Goal: Information Seeking & Learning: Understand process/instructions

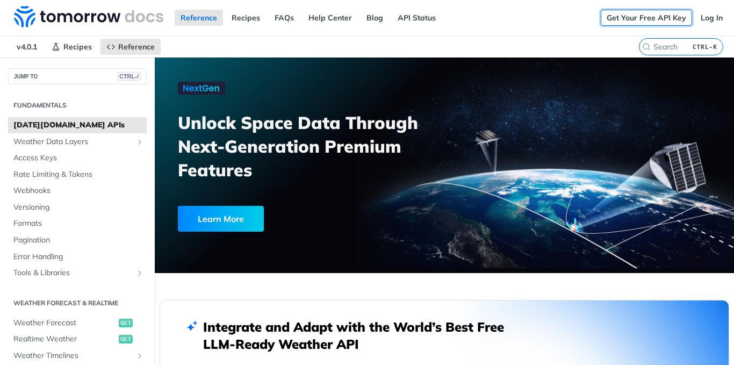
click at [624, 19] on link "Get Your Free API Key" at bounding box center [646, 18] width 91 height 16
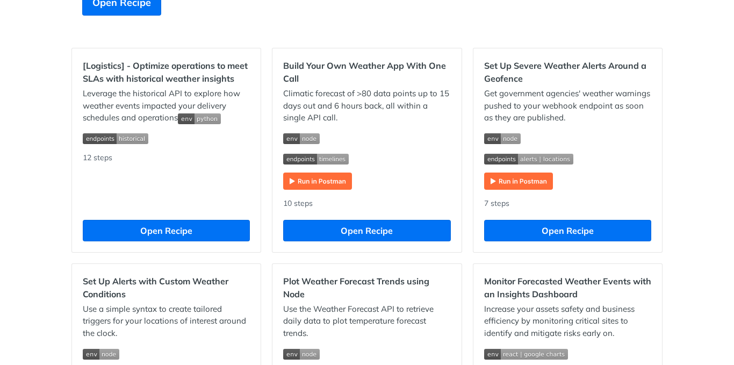
scroll to position [314, 0]
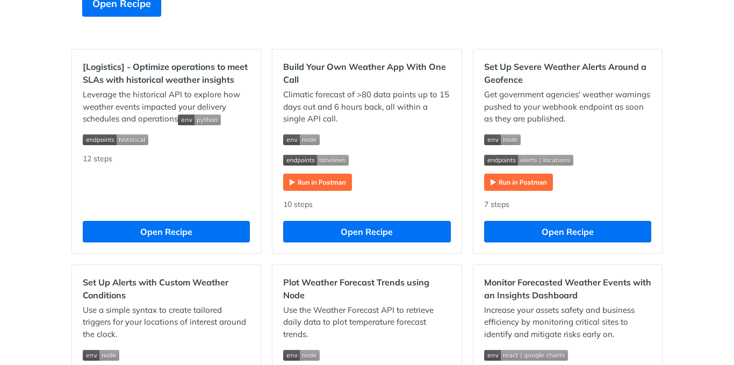
click at [314, 179] on img "Expand image" at bounding box center [317, 181] width 69 height 17
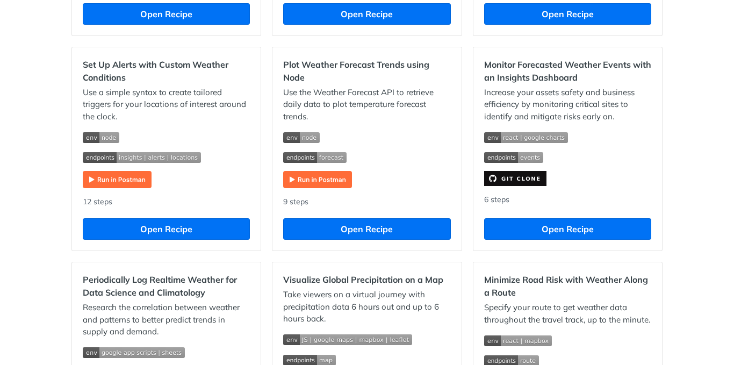
scroll to position [525, 0]
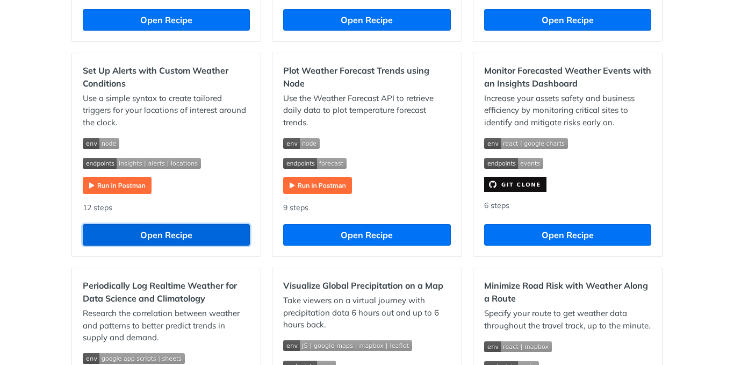
click at [187, 233] on button "Open Recipe" at bounding box center [166, 234] width 167 height 21
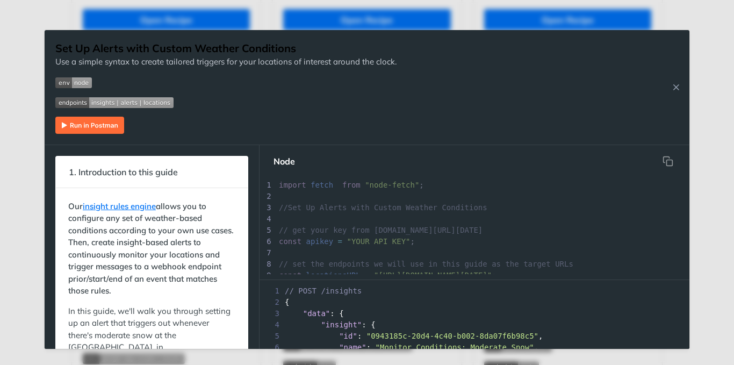
scroll to position [4, 0]
click at [352, 200] on pre "​" at bounding box center [483, 196] width 413 height 11
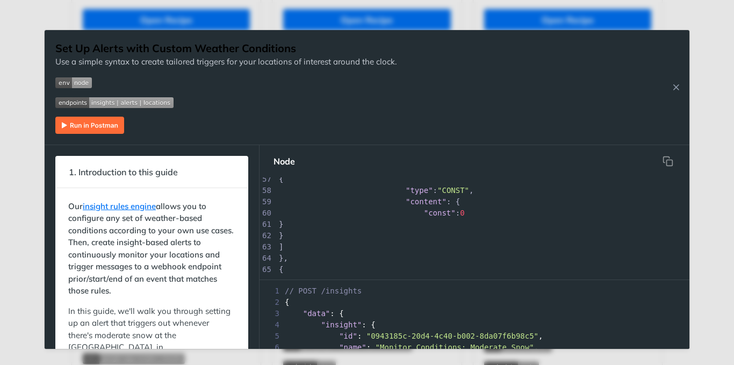
scroll to position [0, 0]
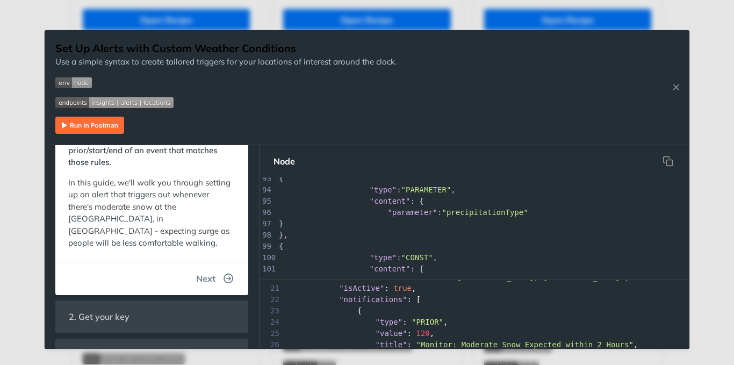
click at [224, 276] on icon "button" at bounding box center [229, 278] width 10 height 10
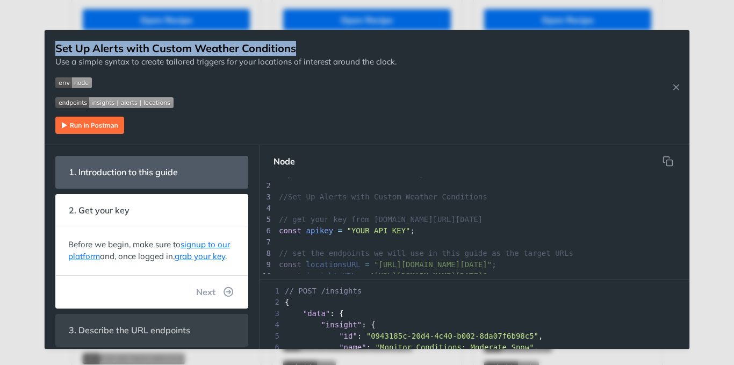
drag, startPoint x: 400, startPoint y: 55, endPoint x: 52, endPoint y: 45, distance: 348.2
click at [52, 45] on div "Set Up Alerts with Custom Weather Conditions Use a simple syntax to create tail…" at bounding box center [367, 87] width 645 height 115
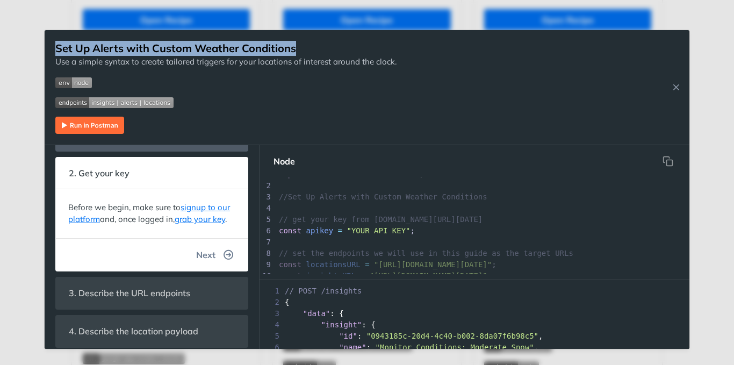
click at [227, 258] on button "Next" at bounding box center [214, 254] width 55 height 21
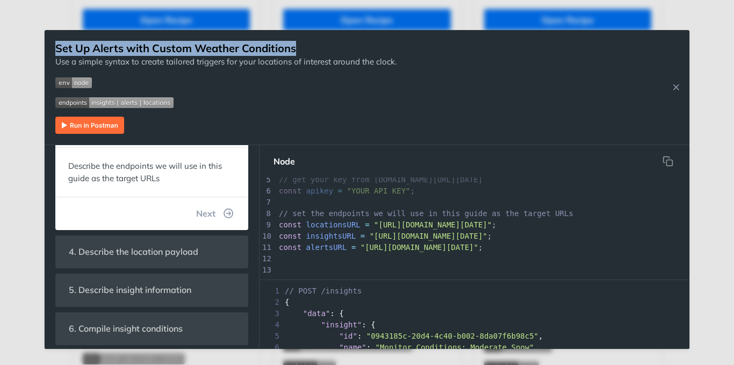
scroll to position [131, 0]
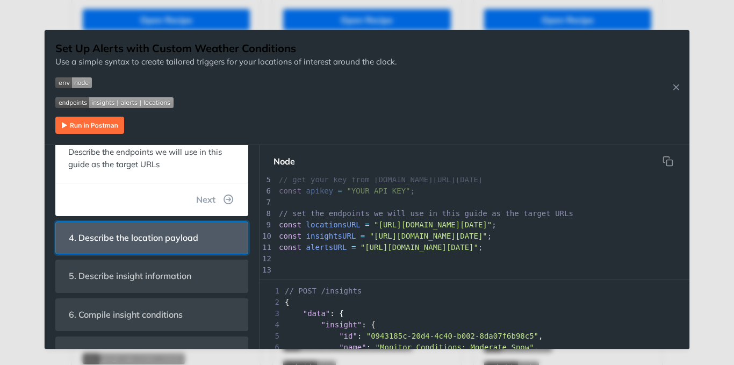
click at [170, 229] on span "4. Describe the location payload" at bounding box center [133, 237] width 144 height 21
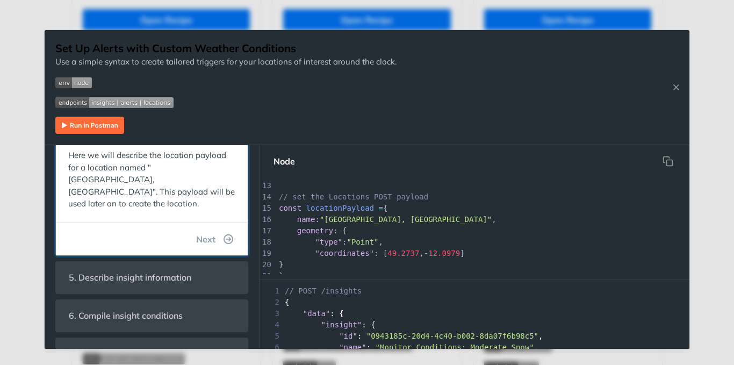
scroll to position [161, 0]
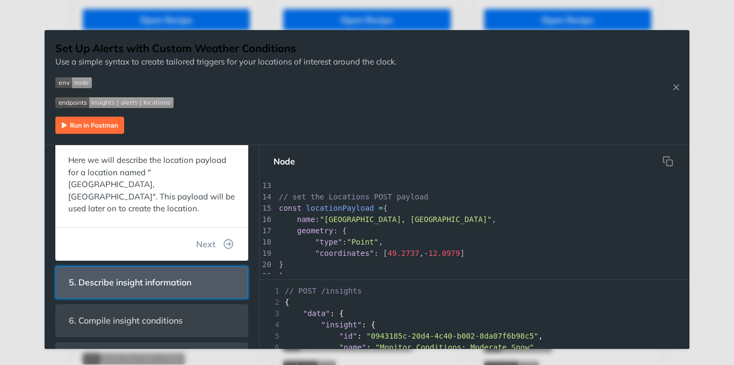
click at [177, 272] on span "5. Describe insight information" at bounding box center [130, 282] width 138 height 21
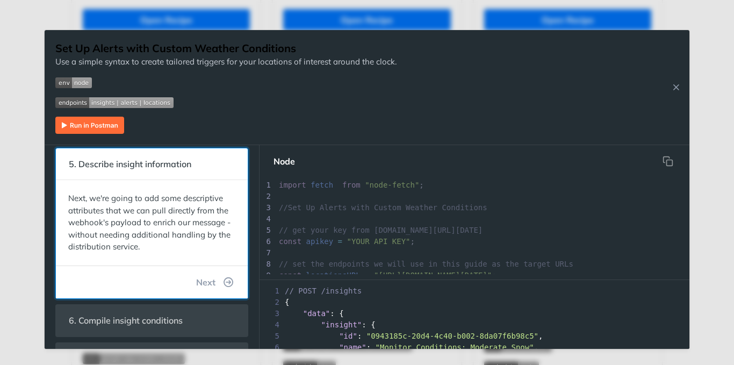
scroll to position [236, 0]
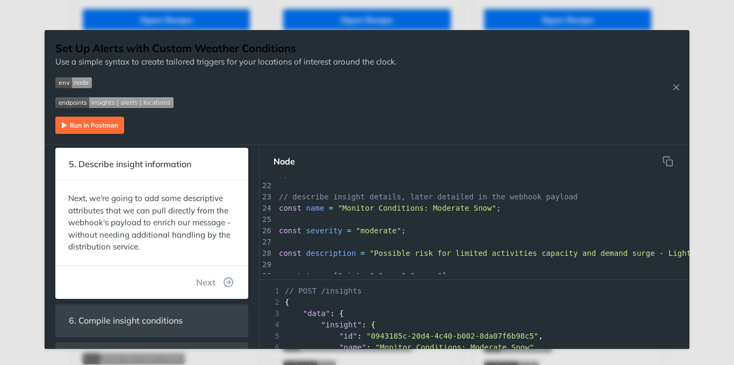
click at [355, 122] on p at bounding box center [225, 125] width 341 height 17
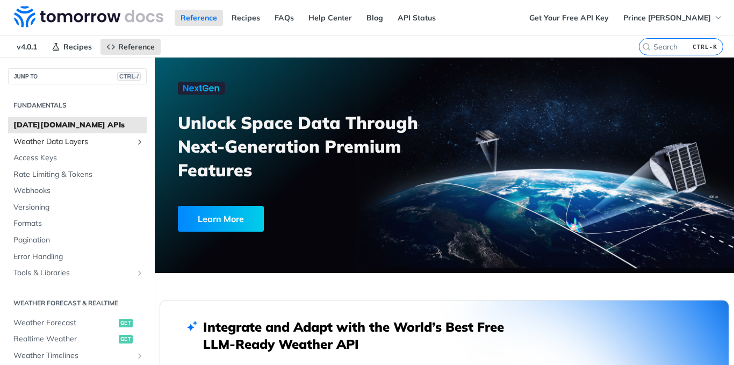
click at [28, 141] on span "Weather Data Layers" at bounding box center [72, 141] width 119 height 11
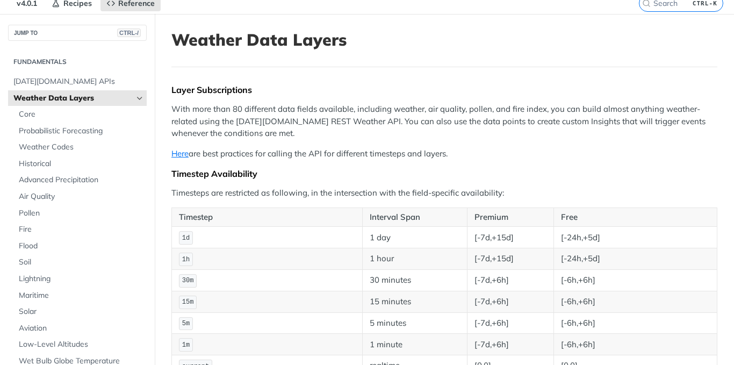
scroll to position [43, 0]
